Goal: Transaction & Acquisition: Purchase product/service

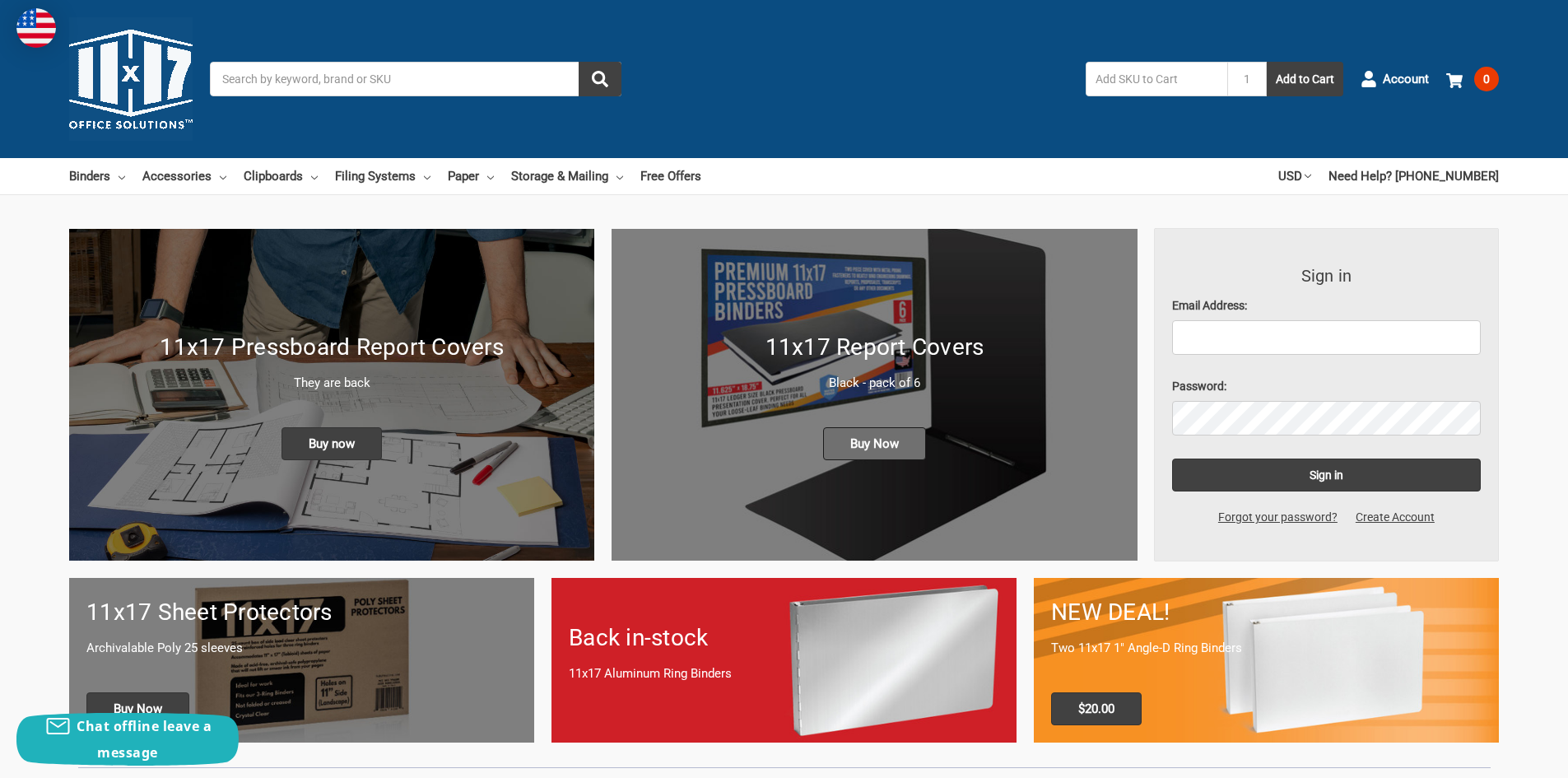
click at [863, 440] on span "Buy Now" at bounding box center [874, 444] width 103 height 33
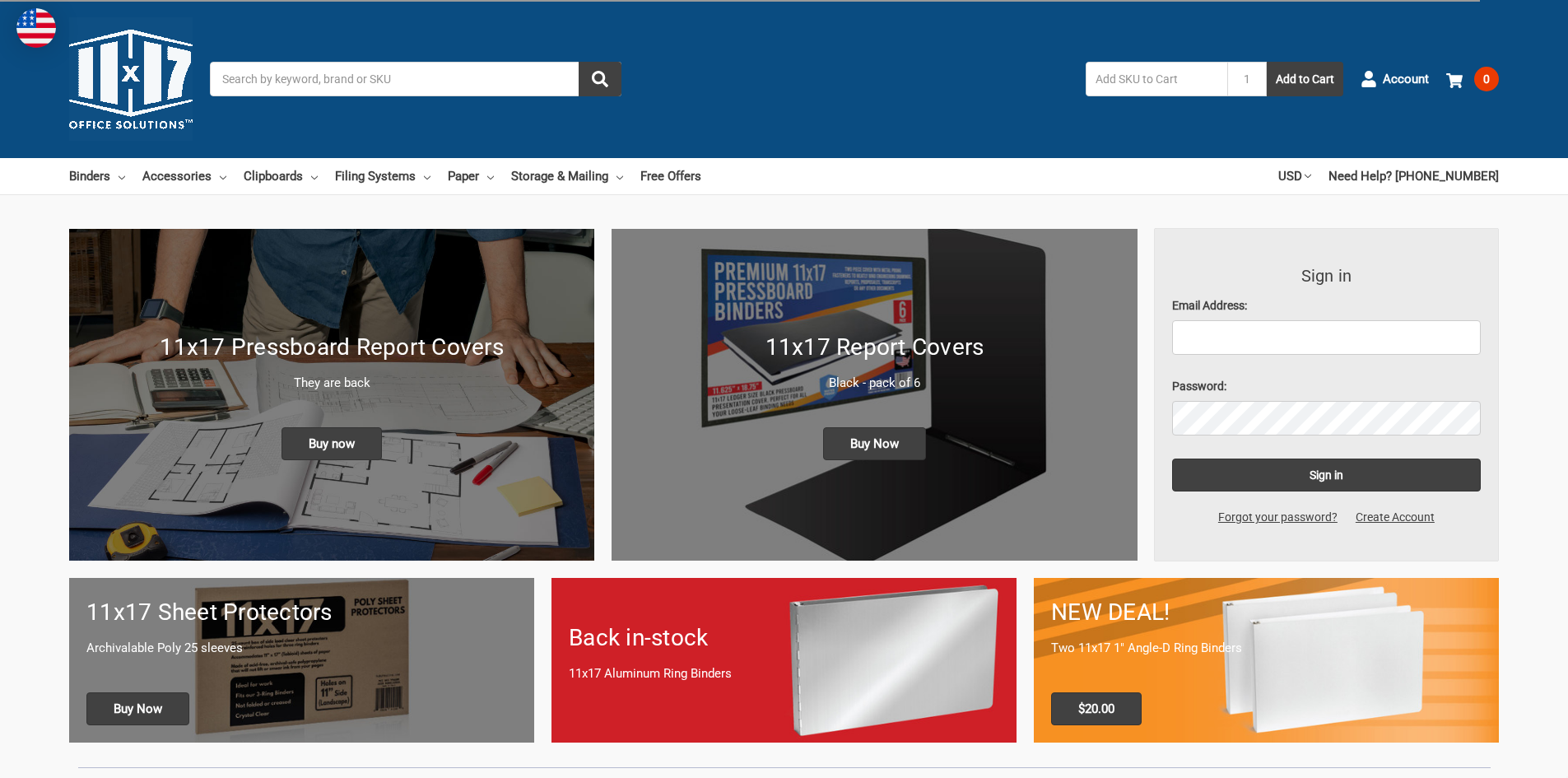
click at [329, 388] on p "They are back" at bounding box center [332, 383] width 491 height 19
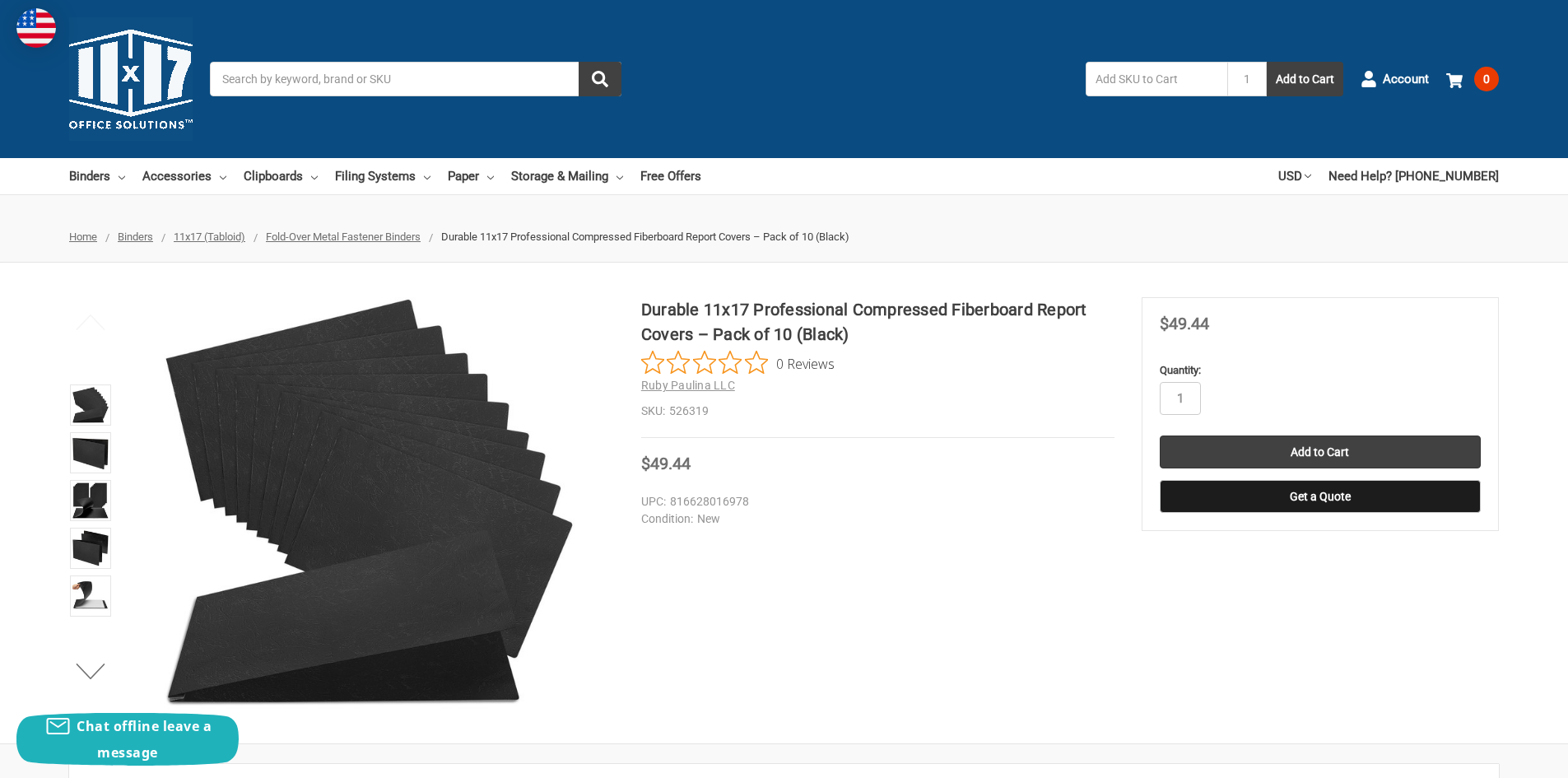
drag, startPoint x: 458, startPoint y: 0, endPoint x: 936, endPoint y: 587, distance: 757.0
click at [941, 589] on div "Durable 11x17 Professional Compressed Fiberboard Report Covers – Pack of 10 (Bl…" at bounding box center [784, 503] width 1568 height 412
